Goal: Entertainment & Leisure: Browse casually

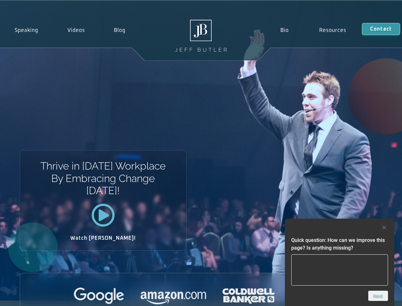
click at [201, 153] on div "Thrive in Tomorrow’s Workplace By Embracing Change Today! Watch Jeff!" at bounding box center [201, 151] width 402 height 300
click at [340, 228] on div at bounding box center [340, 228] width 97 height 8
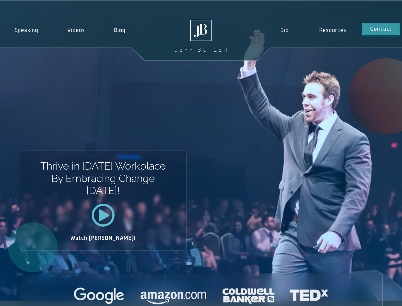
click at [379, 296] on div at bounding box center [201, 296] width 363 height 18
